Goal: Task Accomplishment & Management: Manage account settings

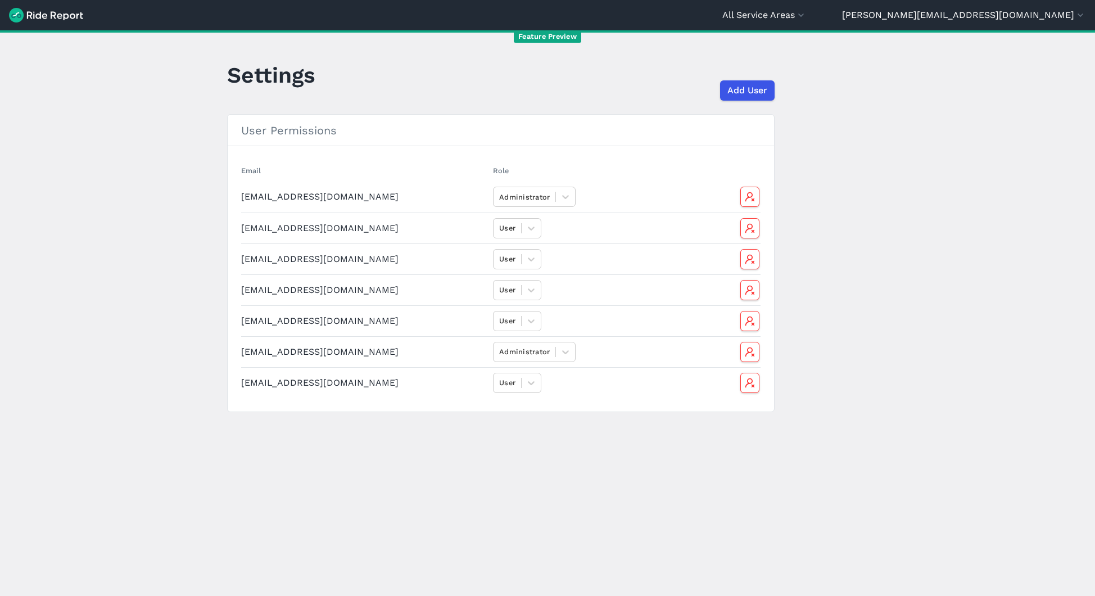
click at [1058, 7] on header "All Service Areas Arvada [PERSON_NAME][EMAIL_ADDRESS][DOMAIN_NAME] Settings Ter…" at bounding box center [547, 15] width 1095 height 30
click at [1057, 17] on button "[PERSON_NAME][EMAIL_ADDRESS][DOMAIN_NAME]" at bounding box center [964, 14] width 244 height 13
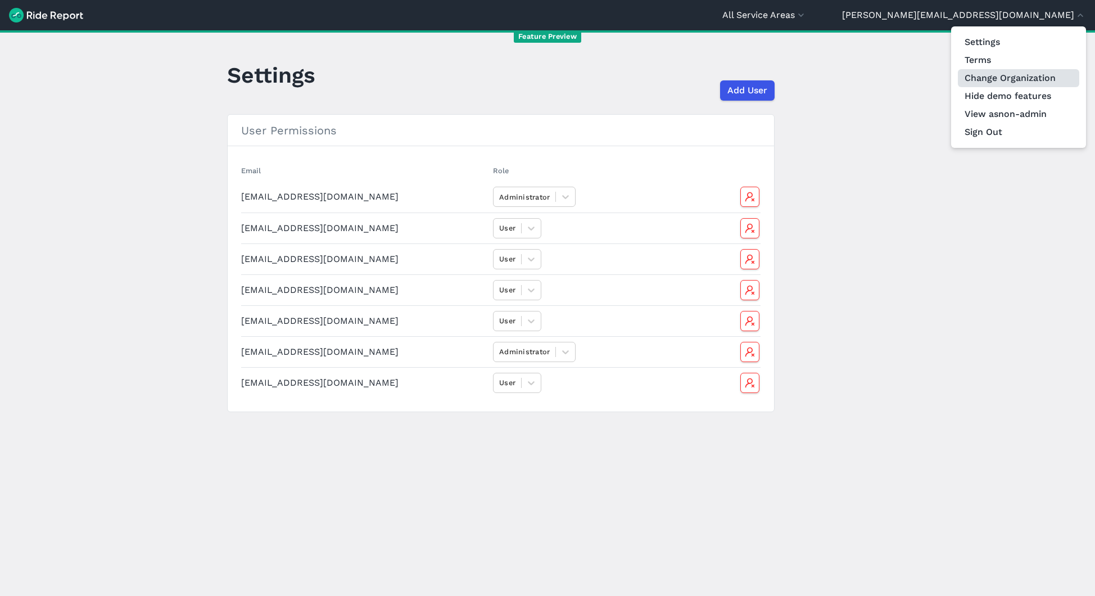
click at [1039, 80] on link "Change Organization" at bounding box center [1018, 78] width 121 height 18
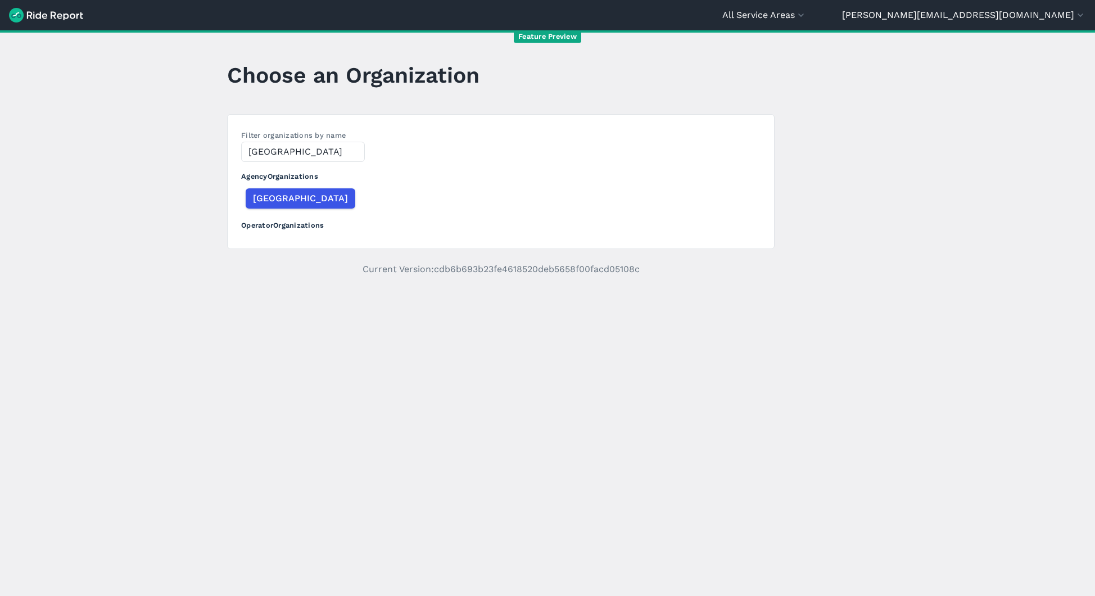
type input "[GEOGRAPHIC_DATA]"
click at [255, 186] on div "[GEOGRAPHIC_DATA]" at bounding box center [300, 198] width 119 height 25
click at [261, 201] on span "[GEOGRAPHIC_DATA]" at bounding box center [299, 198] width 95 height 13
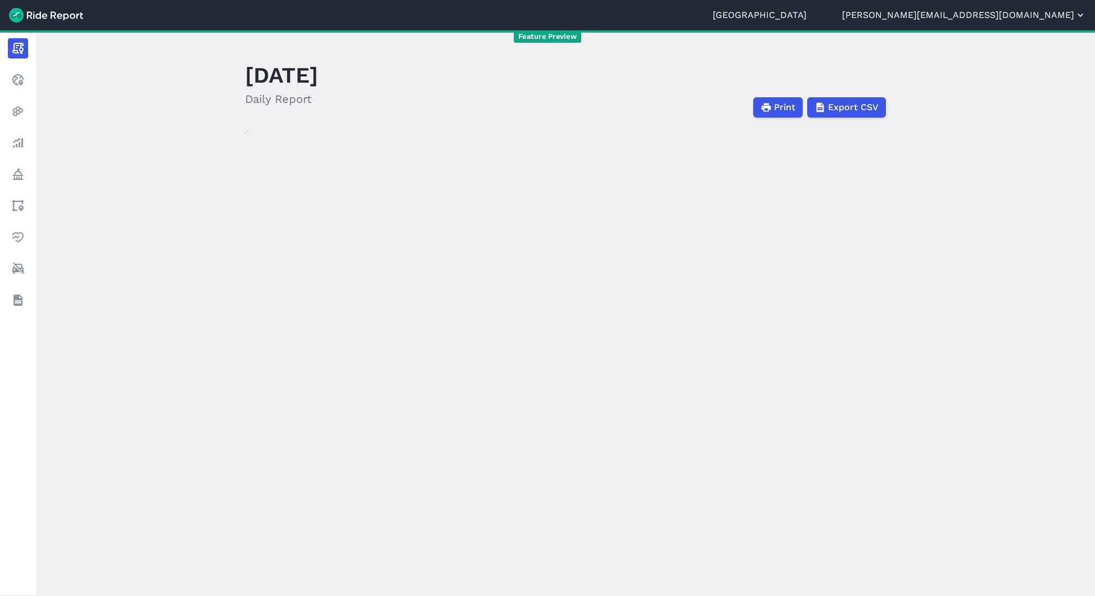
click at [1020, 14] on button "[PERSON_NAME][EMAIL_ADDRESS][DOMAIN_NAME]" at bounding box center [964, 14] width 244 height 13
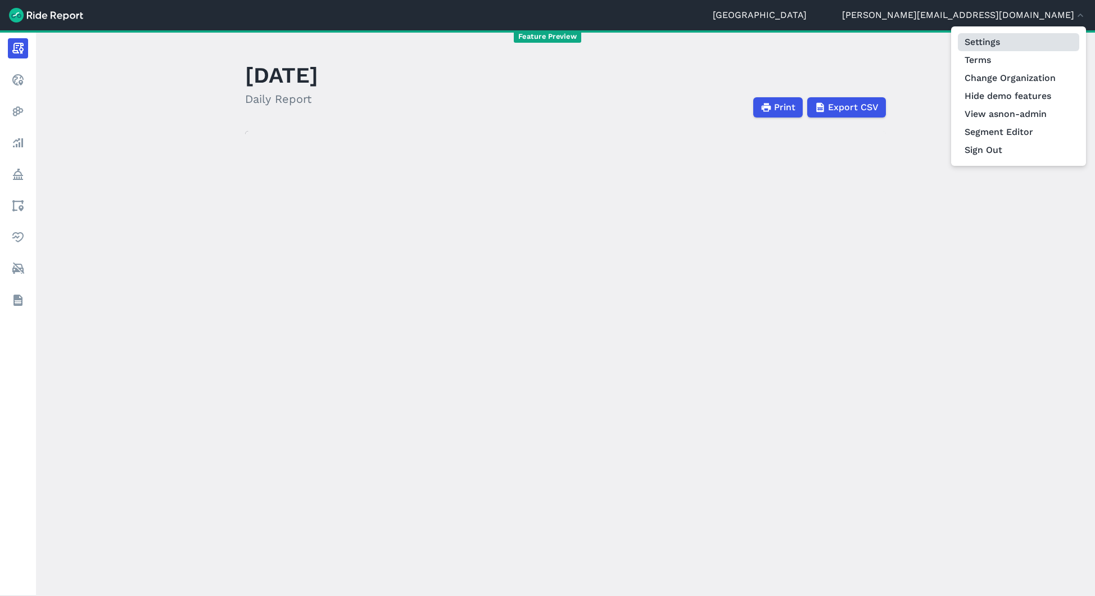
click at [1013, 35] on link "Settings" at bounding box center [1018, 42] width 121 height 18
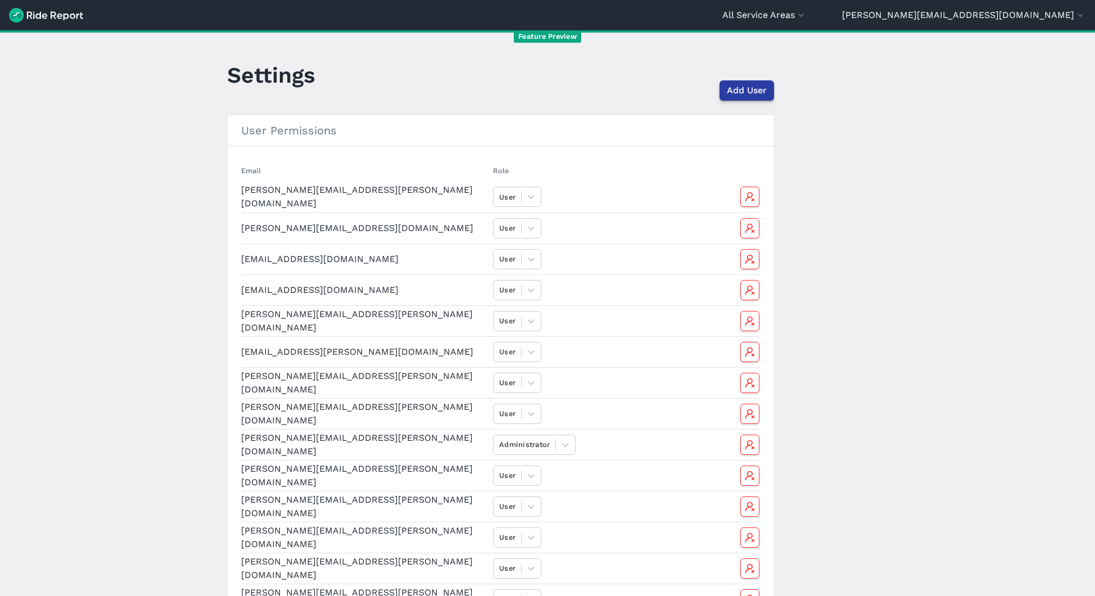
click at [746, 94] on span "Add User" at bounding box center [747, 90] width 40 height 13
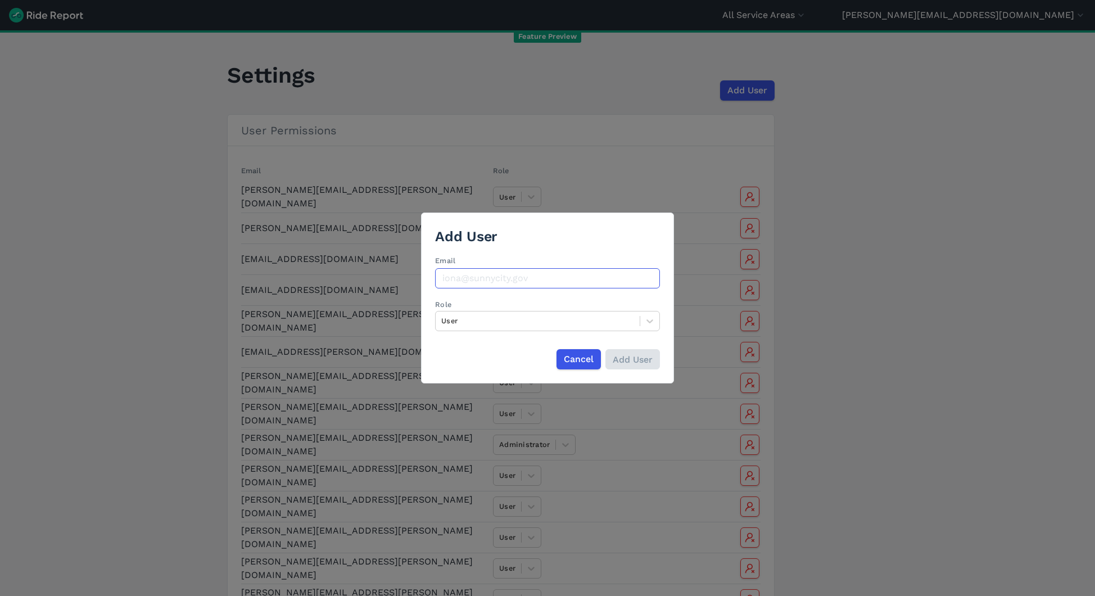
click at [461, 278] on input "Email" at bounding box center [547, 278] width 225 height 20
paste input "mailto:[EMAIL_ADDRESS][DOMAIN_NAME]"
drag, startPoint x: 474, startPoint y: 282, endPoint x: 386, endPoint y: 279, distance: 87.7
click at [386, 279] on div "Add User Email mailto:[PERSON_NAME][EMAIL_ADDRESS][DOMAIN_NAME] Role User Cance…" at bounding box center [547, 298] width 1095 height 596
type input "[EMAIL_ADDRESS][DOMAIN_NAME]"
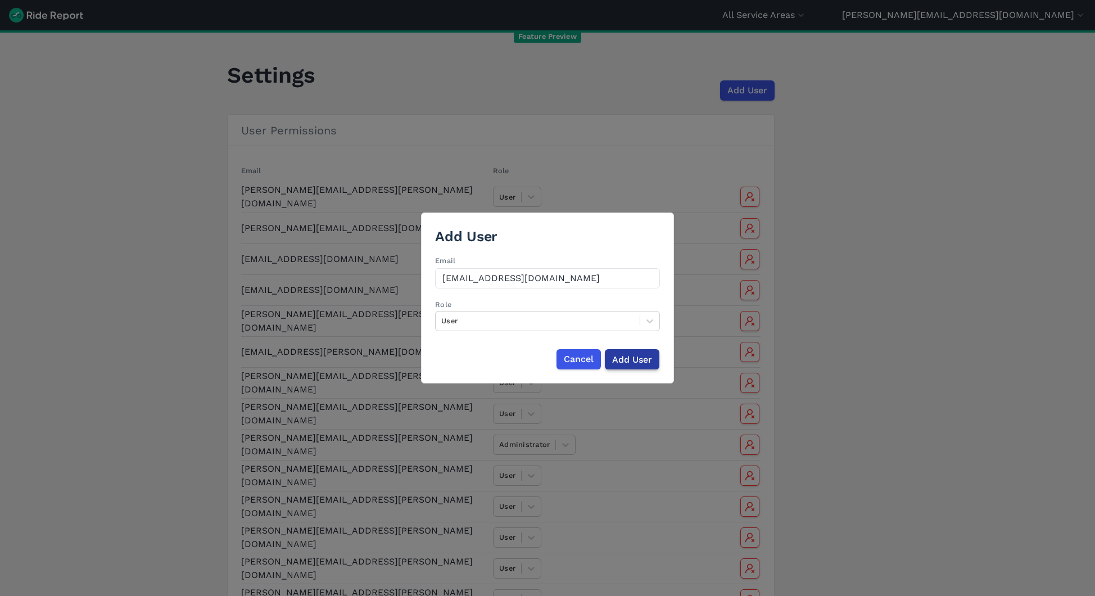
click at [626, 355] on input "Add User" at bounding box center [632, 359] width 55 height 20
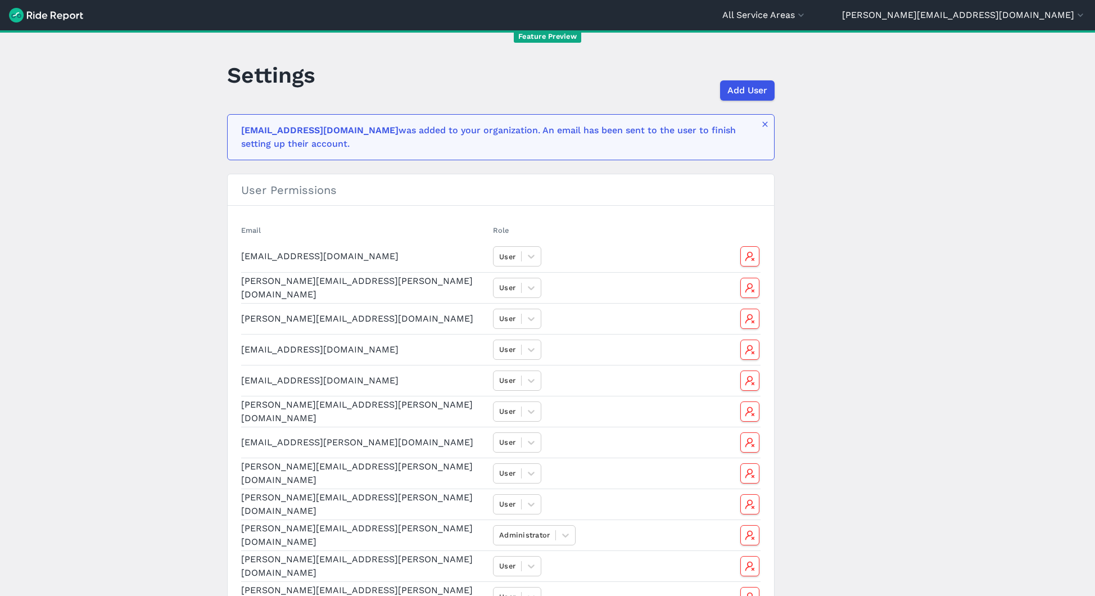
click at [894, 23] on header "All Service Areas [GEOGRAPHIC_DATA] [PERSON_NAME][EMAIL_ADDRESS][DOMAIN_NAME] S…" at bounding box center [547, 15] width 1095 height 30
click at [807, 14] on button "All Service Areas" at bounding box center [764, 14] width 84 height 13
click at [800, 70] on link "[GEOGRAPHIC_DATA]" at bounding box center [738, 68] width 121 height 18
